Goal: Transaction & Acquisition: Purchase product/service

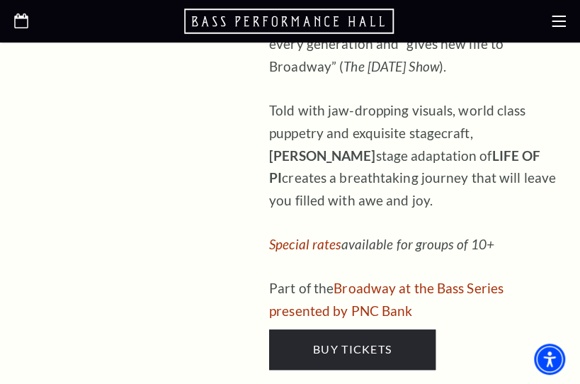
scroll to position [1857, 0]
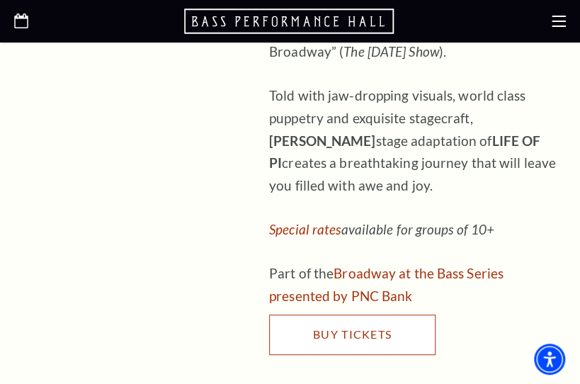
click at [385, 327] on span "Buy Tickets" at bounding box center [352, 333] width 79 height 13
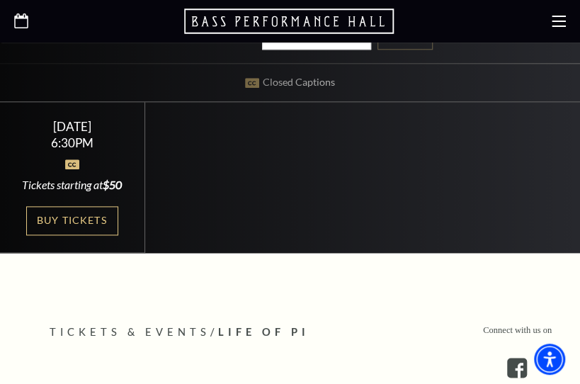
scroll to position [466, 0]
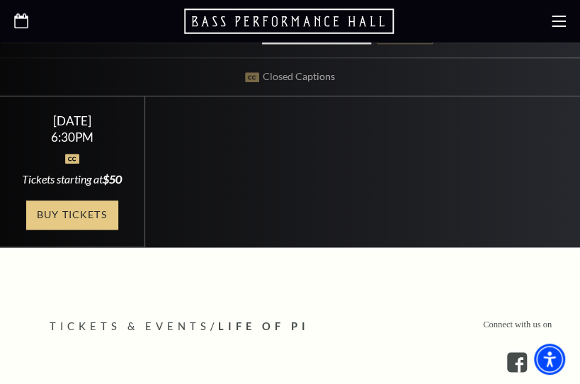
click at [86, 210] on link "Buy Tickets" at bounding box center [72, 215] width 92 height 29
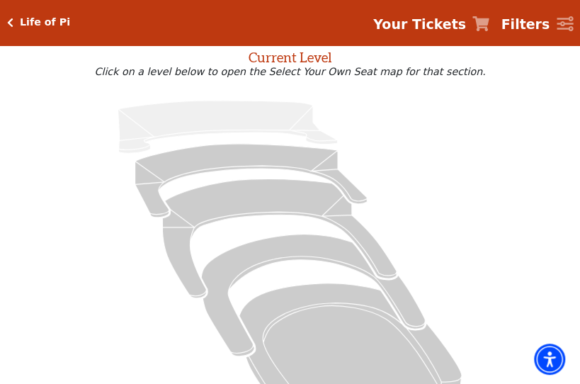
scroll to position [79, 0]
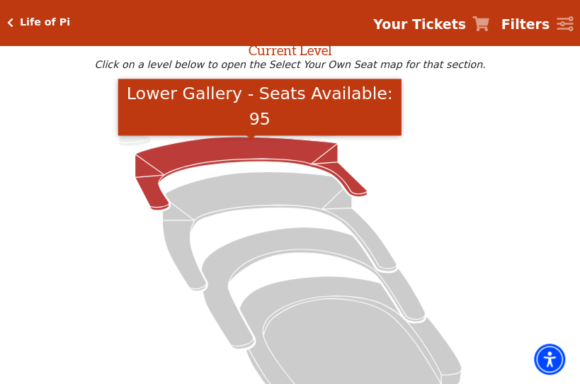
click at [230, 155] on icon "Lower Gallery - Seats Available: 95" at bounding box center [251, 174] width 232 height 74
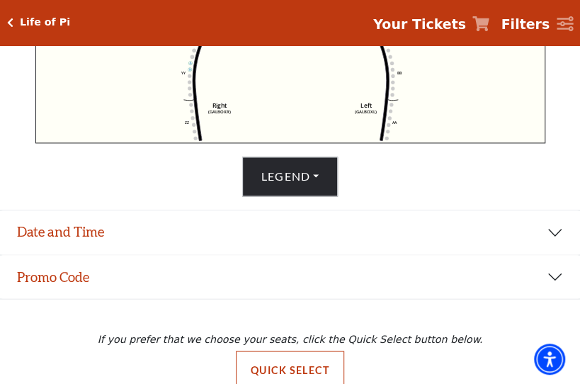
scroll to position [633, 0]
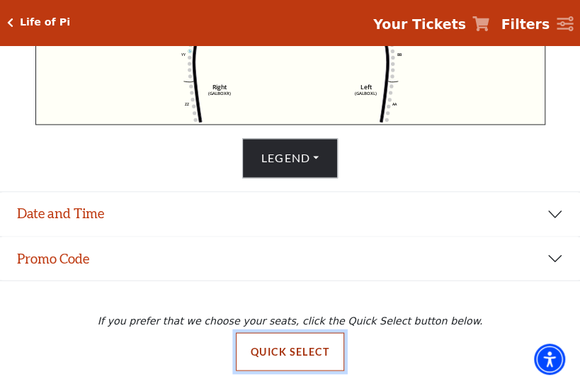
click at [288, 351] on button "Quick Select" at bounding box center [290, 351] width 108 height 38
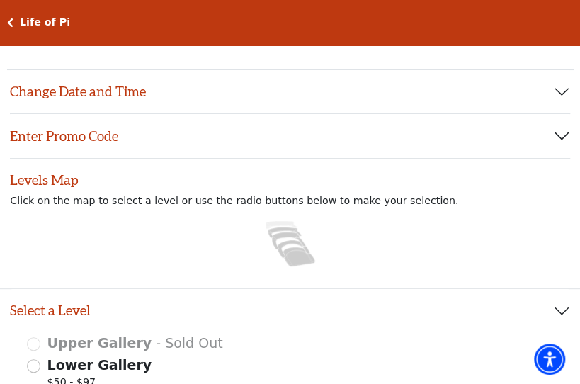
scroll to position [0, 0]
